Goal: Task Accomplishment & Management: Manage account settings

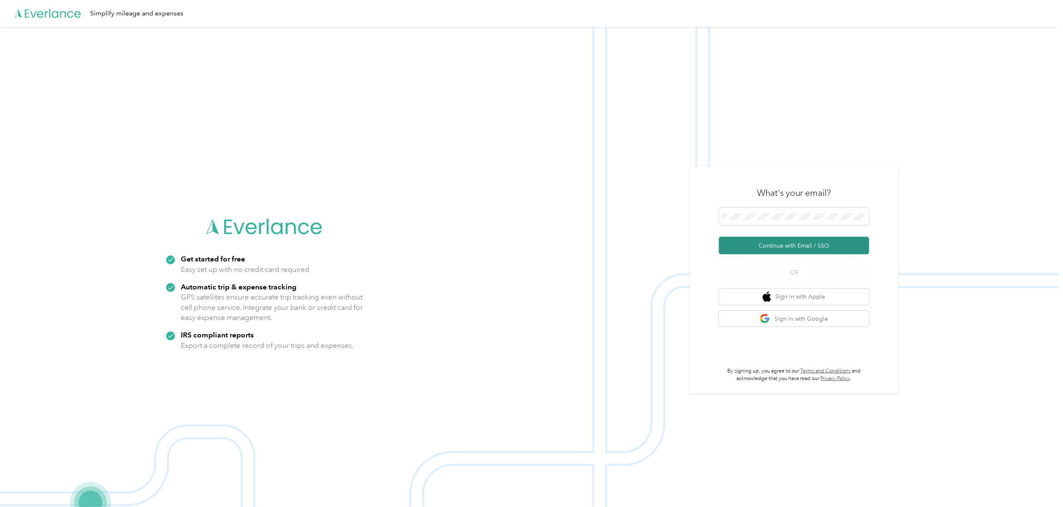
click at [793, 243] on button "Continue with Email / SSO" at bounding box center [794, 246] width 150 height 18
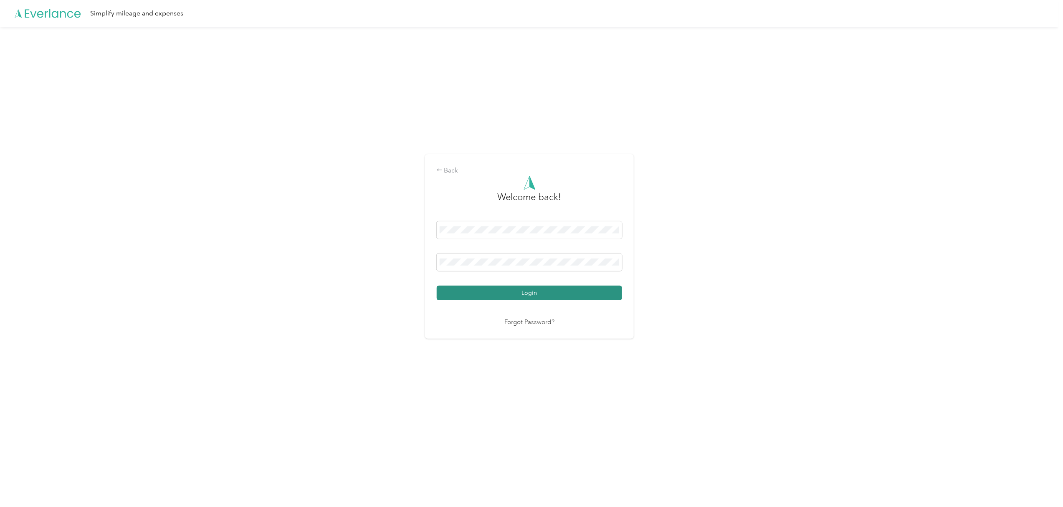
click at [540, 293] on button "Login" at bounding box center [529, 293] width 185 height 15
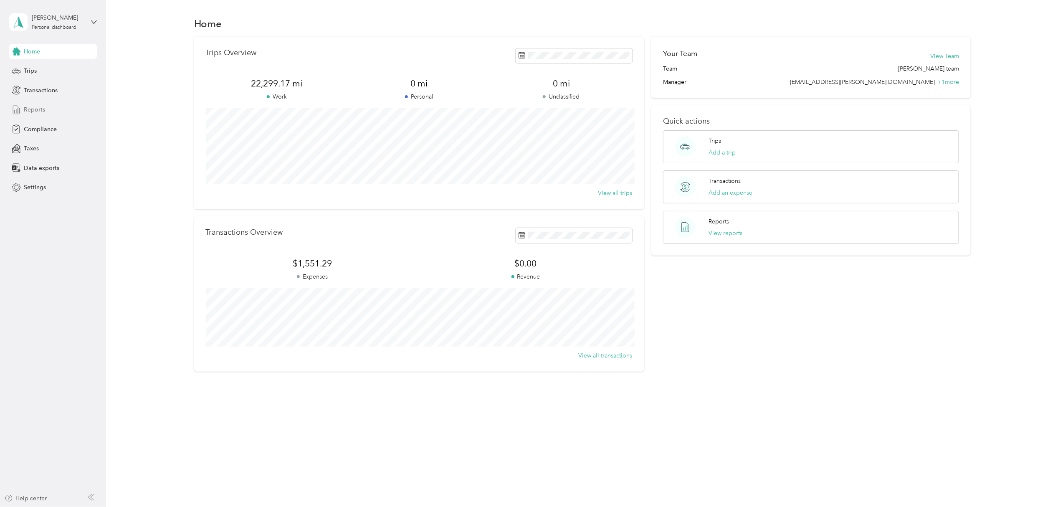
click at [35, 108] on span "Reports" at bounding box center [34, 109] width 21 height 9
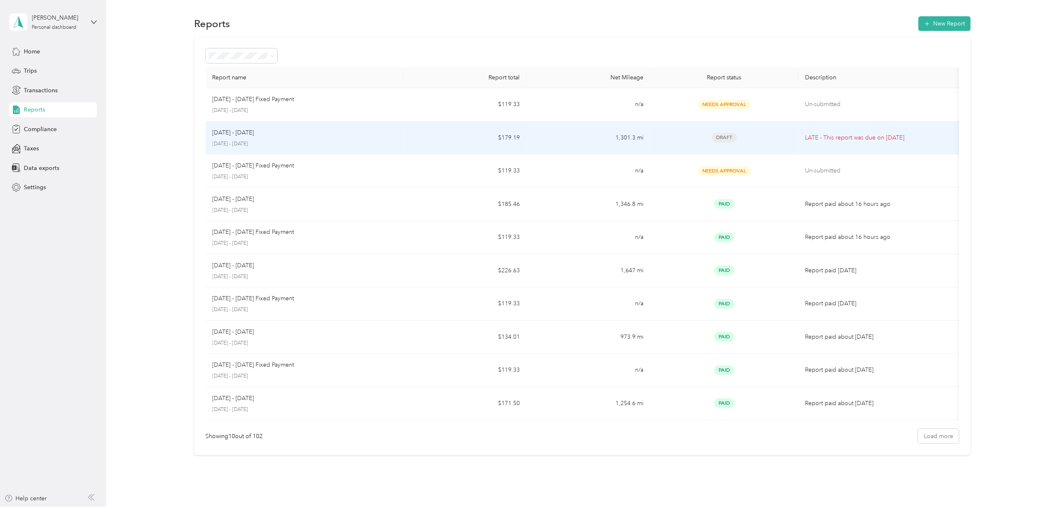
click at [272, 138] on div "[DATE] - [DATE] [DATE] - [DATE]" at bounding box center [305, 138] width 184 height 20
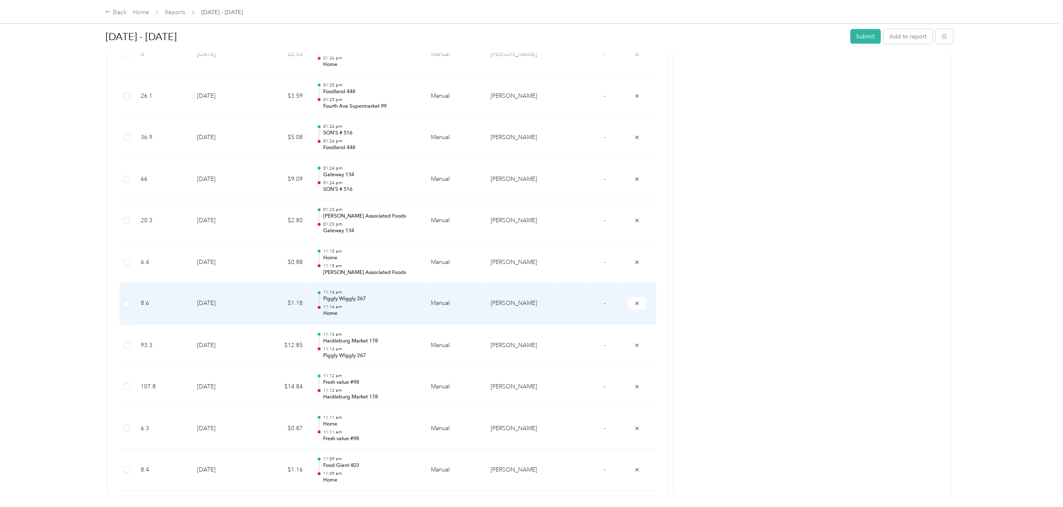
scroll to position [617, 0]
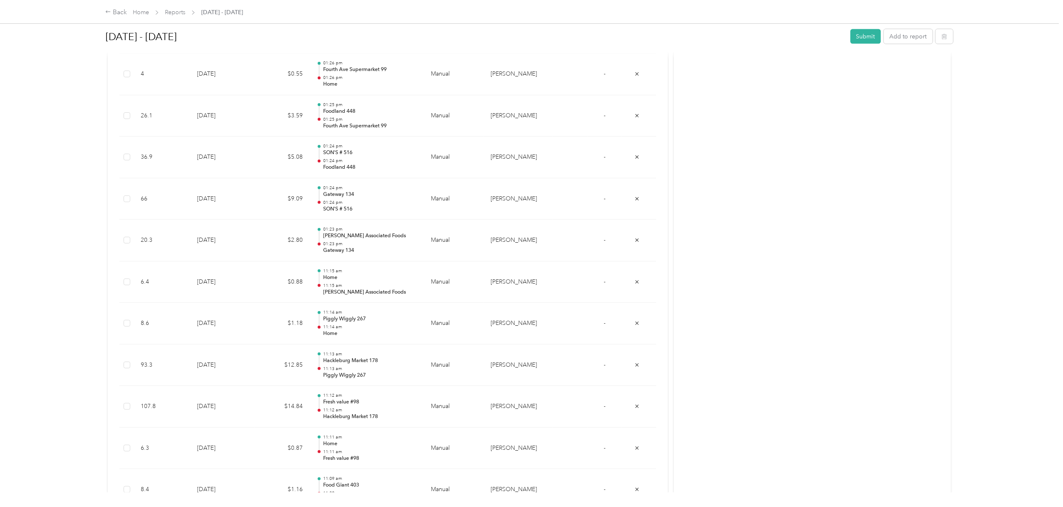
drag, startPoint x: 378, startPoint y: 254, endPoint x: 958, endPoint y: 154, distance: 588.6
click at [965, 154] on div "Back Home Reports [DATE] - [DATE] [DATE] - [DATE] Submit Add to report Draft Dr…" at bounding box center [529, 253] width 1059 height 507
click at [863, 39] on button "Submit" at bounding box center [866, 36] width 30 height 15
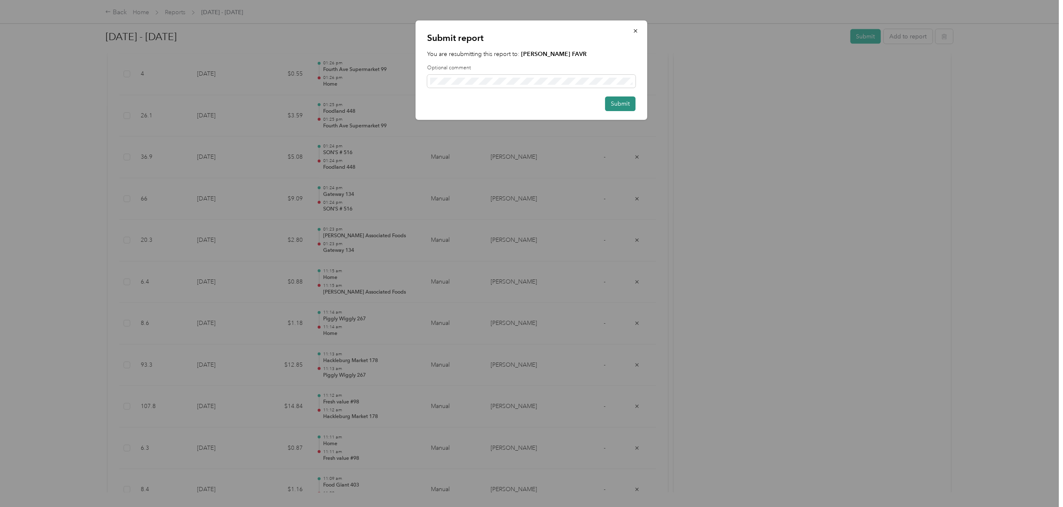
click at [621, 102] on button "Submit" at bounding box center [621, 103] width 30 height 15
